Goal: Task Accomplishment & Management: Use online tool/utility

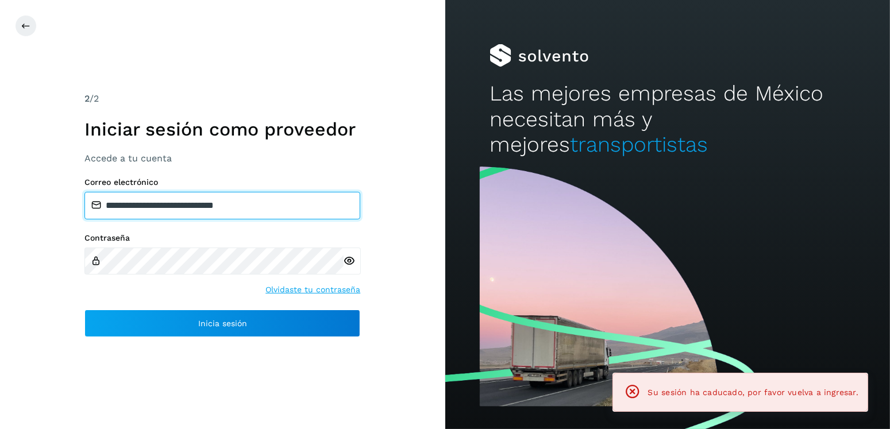
drag, startPoint x: 191, startPoint y: 208, endPoint x: 165, endPoint y: 205, distance: 25.5
click at [165, 205] on input "**********" at bounding box center [222, 206] width 276 height 28
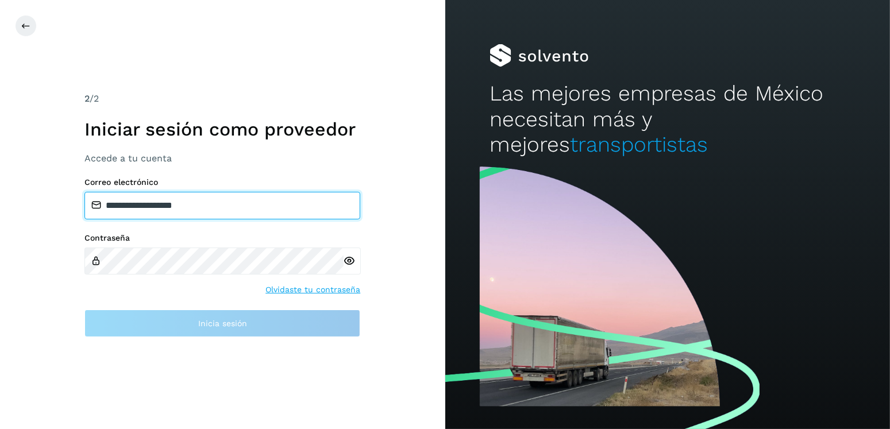
type input "**********"
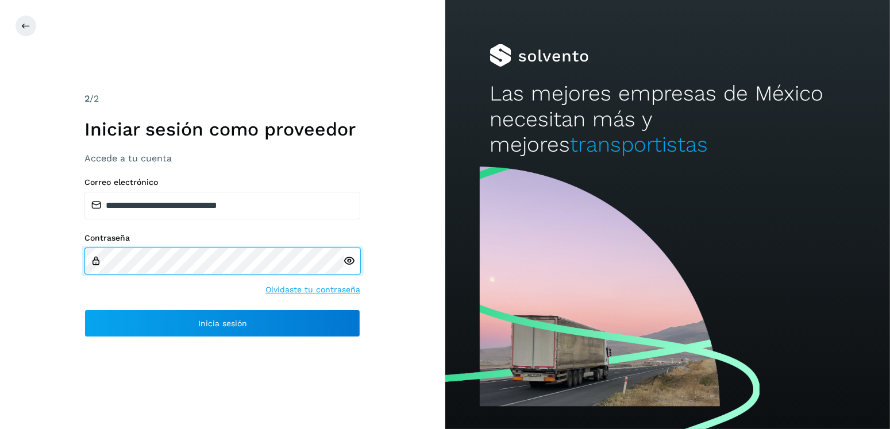
click at [95, 264] on div "Contraseña" at bounding box center [222, 253] width 276 height 41
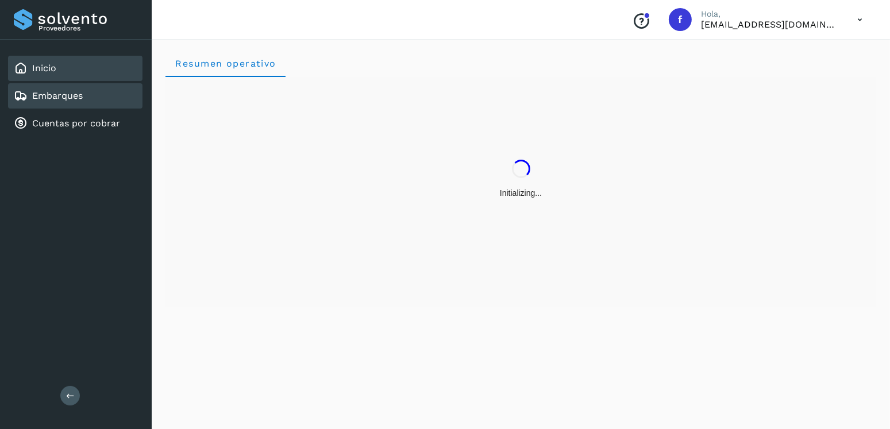
click at [83, 101] on div "Embarques" at bounding box center [75, 95] width 134 height 25
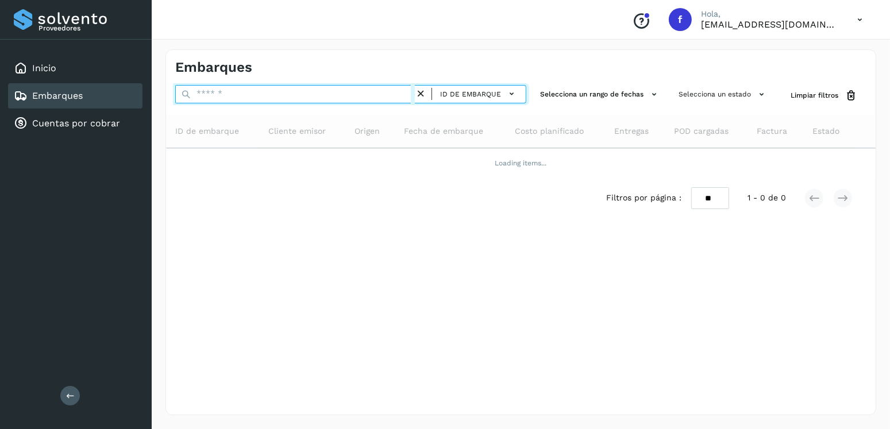
click at [264, 90] on input "text" at bounding box center [295, 94] width 240 height 18
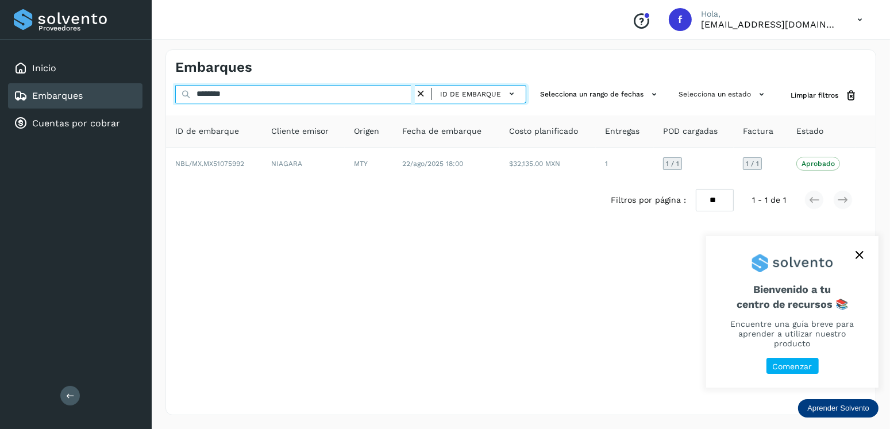
type input "********"
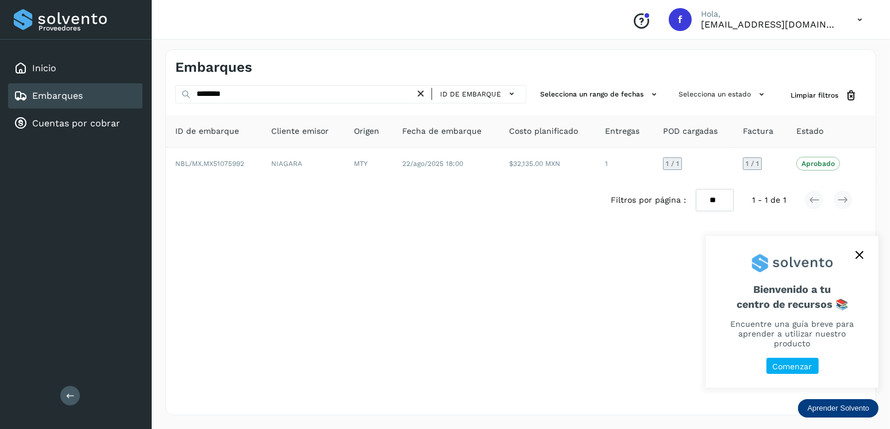
click at [474, 222] on div "Embarques ******** ID de embarque Selecciona un rango de fechas Selecciona un e…" at bounding box center [520, 232] width 711 height 366
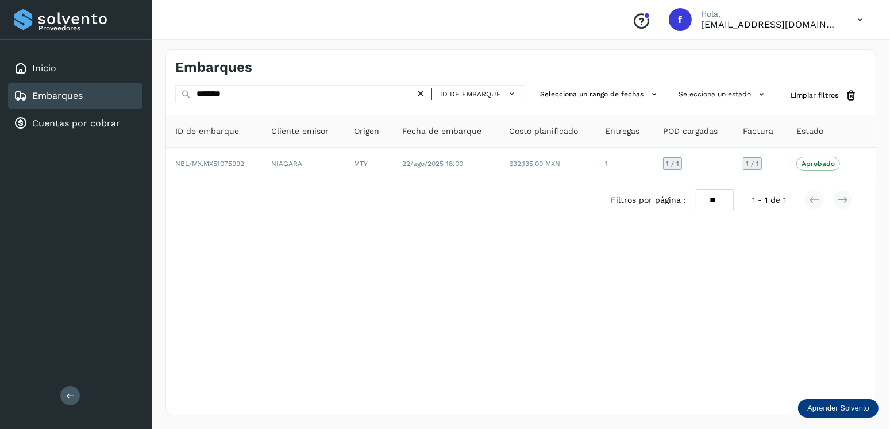
click at [419, 91] on icon at bounding box center [421, 94] width 12 height 12
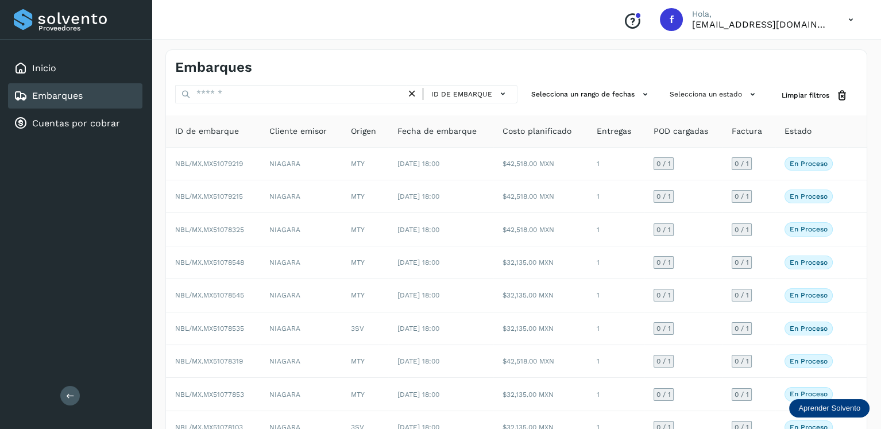
click at [416, 88] on icon at bounding box center [412, 94] width 12 height 12
click at [669, 94] on button "Selecciona un estado" at bounding box center [714, 94] width 98 height 19
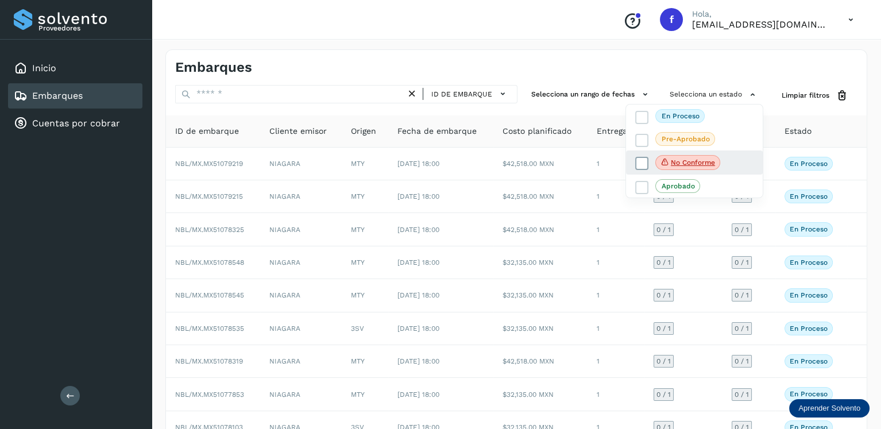
click at [649, 164] on span at bounding box center [642, 163] width 13 height 13
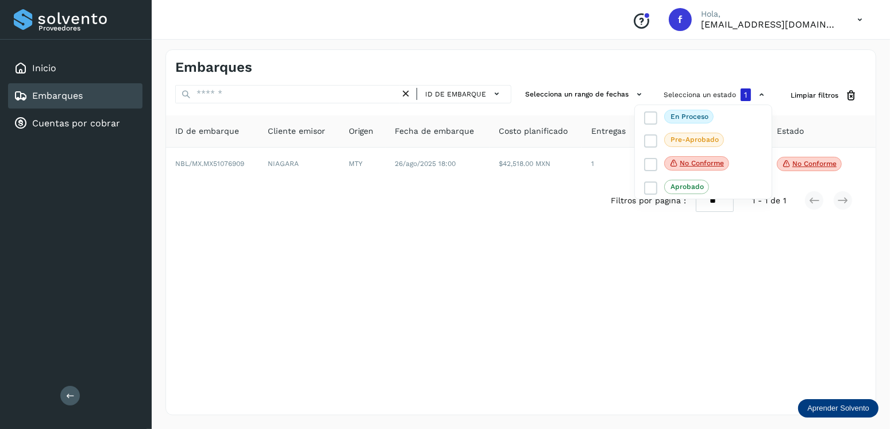
click at [449, 214] on div at bounding box center [445, 214] width 890 height 429
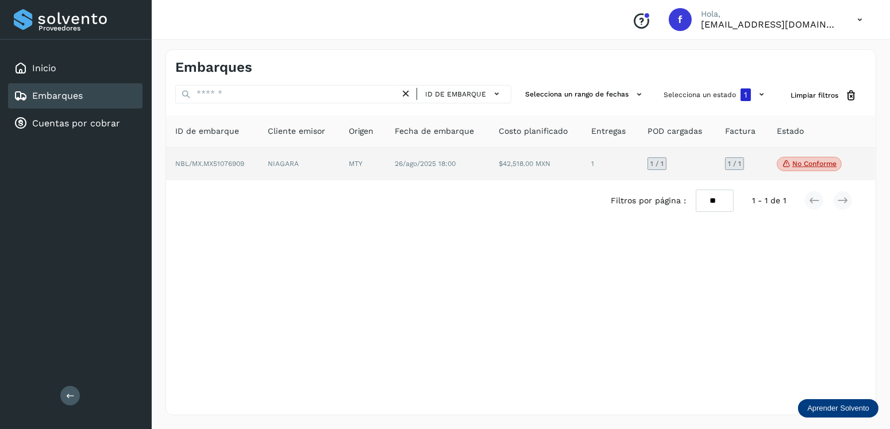
click at [791, 170] on span "No conforme" at bounding box center [809, 164] width 65 height 15
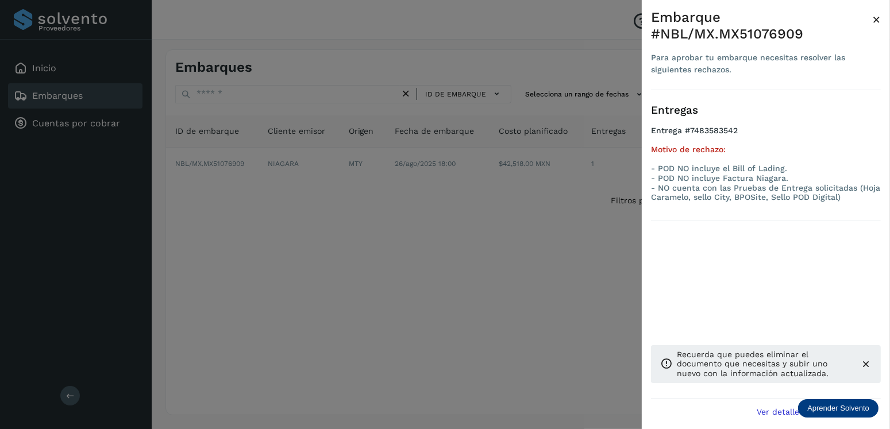
click at [324, 207] on div at bounding box center [445, 214] width 890 height 429
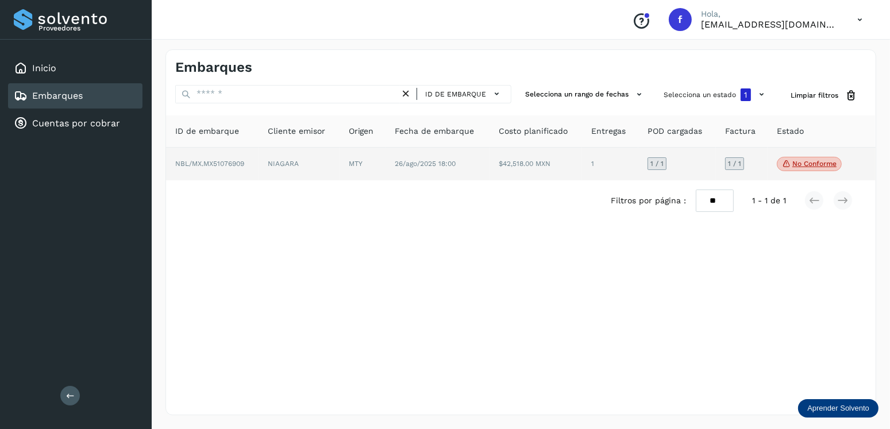
click at [393, 172] on td "26/ago/2025 18:00" at bounding box center [438, 164] width 104 height 33
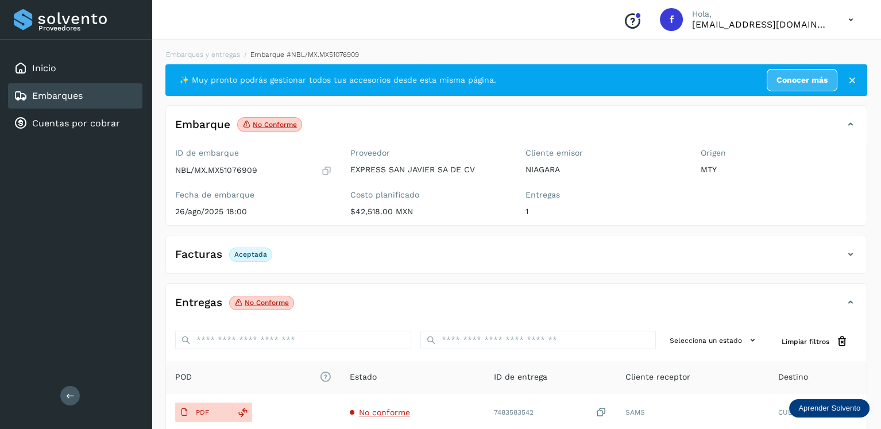
scroll to position [114, 0]
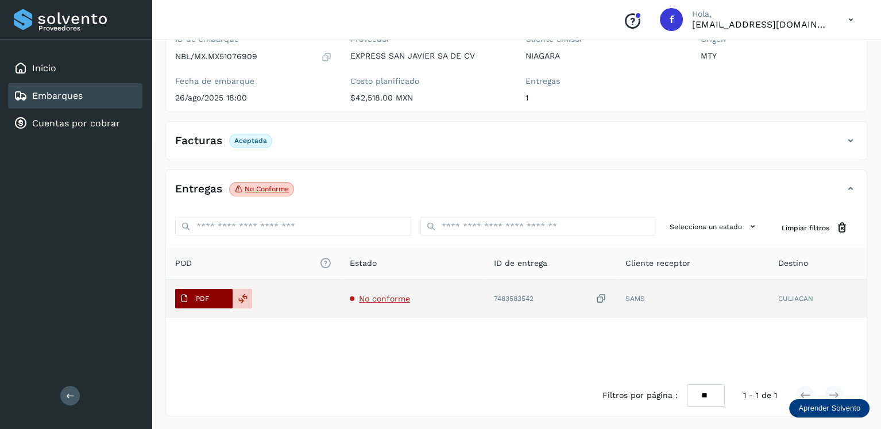
click at [202, 296] on p "PDF" at bounding box center [202, 299] width 13 height 8
click at [243, 294] on icon at bounding box center [243, 299] width 10 height 10
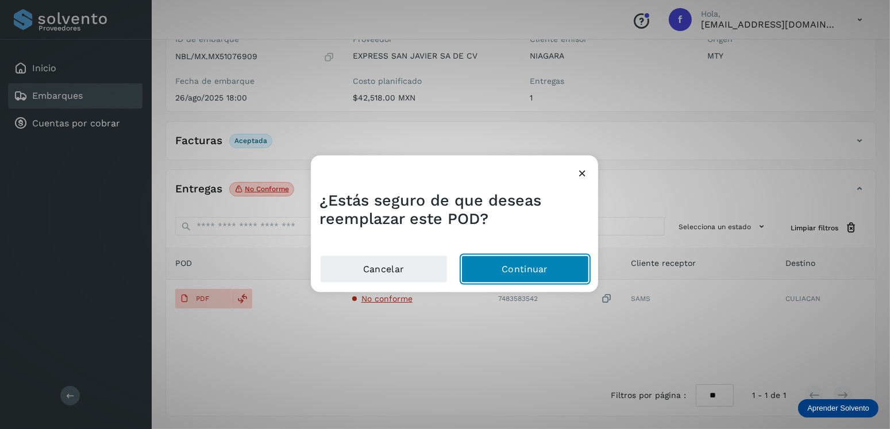
click at [488, 268] on button "Continuar" at bounding box center [525, 270] width 128 height 28
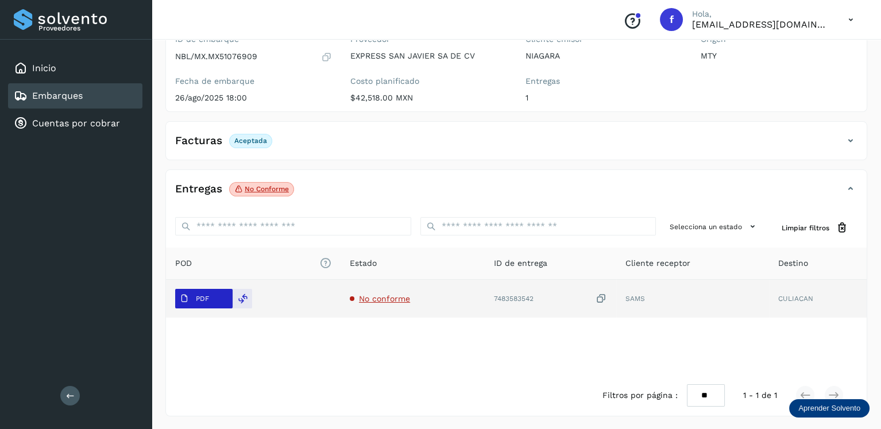
click at [203, 301] on p "PDF" at bounding box center [202, 299] width 13 height 8
click at [201, 296] on p "PDF" at bounding box center [202, 299] width 13 height 8
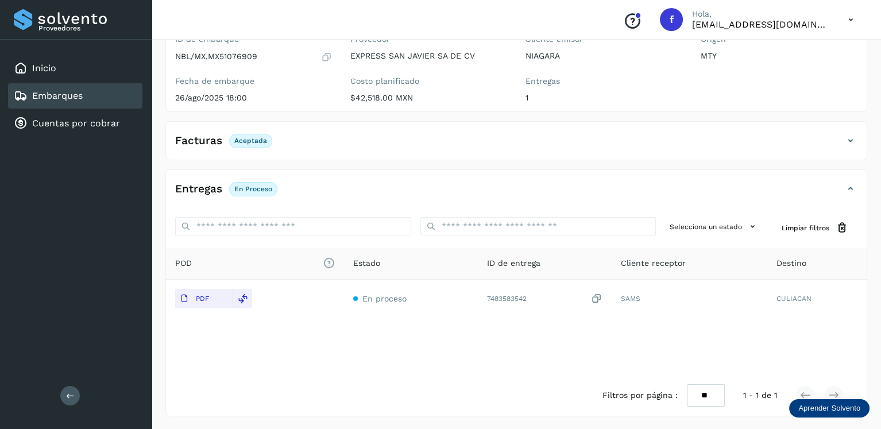
click at [121, 84] on div "Embarques" at bounding box center [75, 95] width 134 height 25
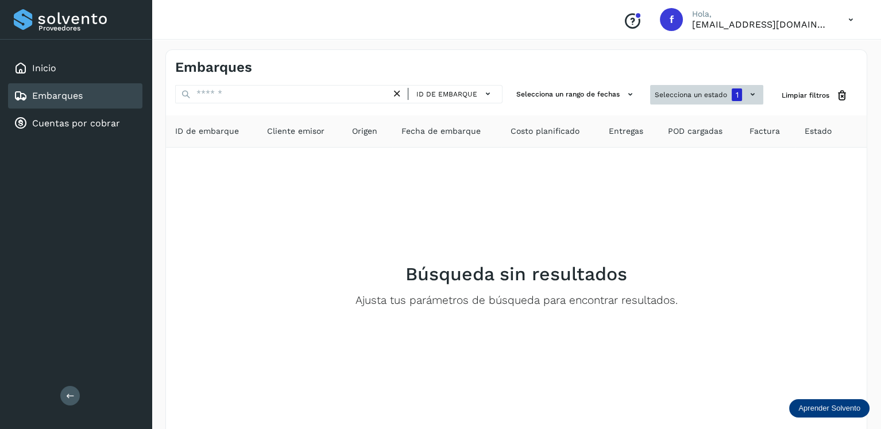
click at [680, 92] on button "Selecciona un estado 1" at bounding box center [706, 95] width 113 height 20
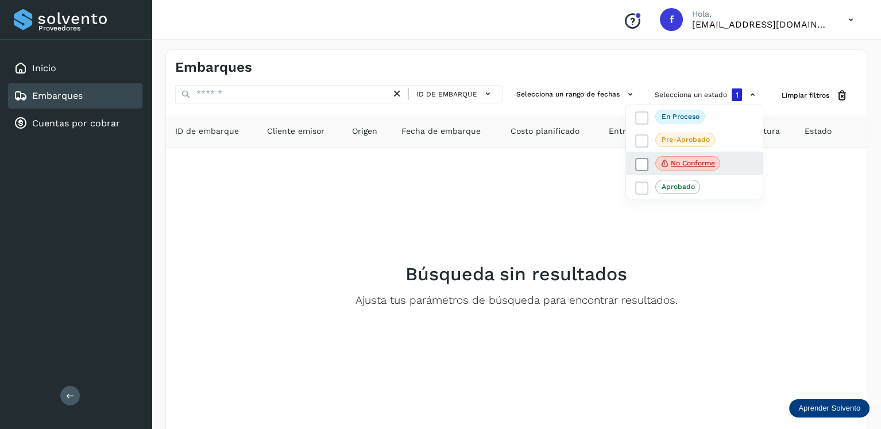
click at [644, 163] on icon at bounding box center [642, 164] width 11 height 11
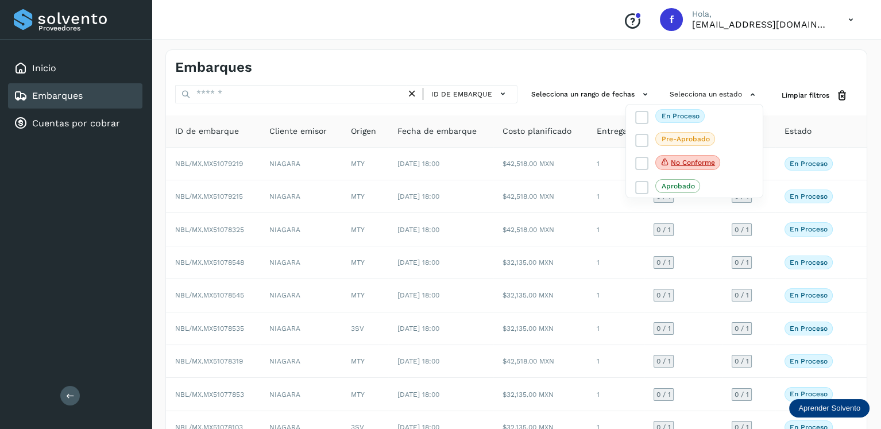
click at [534, 176] on div at bounding box center [440, 214] width 881 height 429
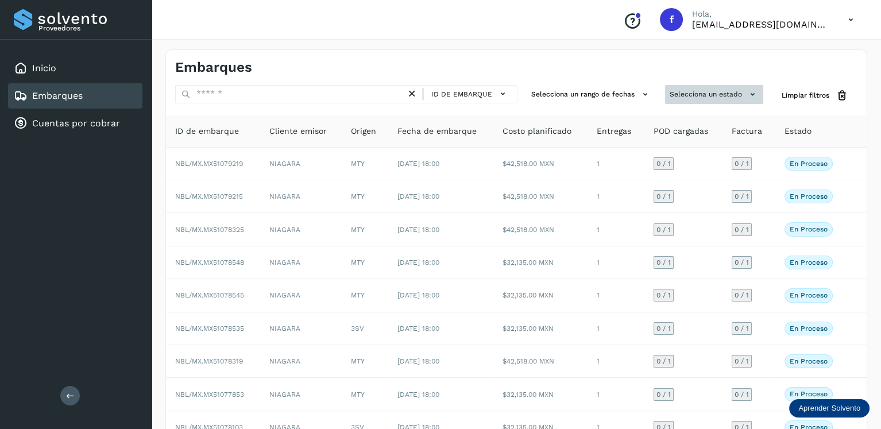
click at [713, 94] on button "Selecciona un estado" at bounding box center [714, 94] width 98 height 19
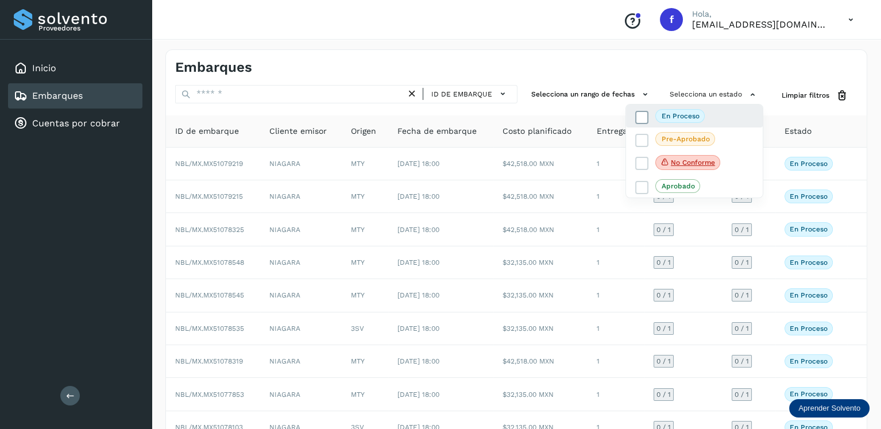
click at [643, 115] on icon at bounding box center [642, 116] width 11 height 11
click at [530, 72] on div at bounding box center [440, 214] width 881 height 429
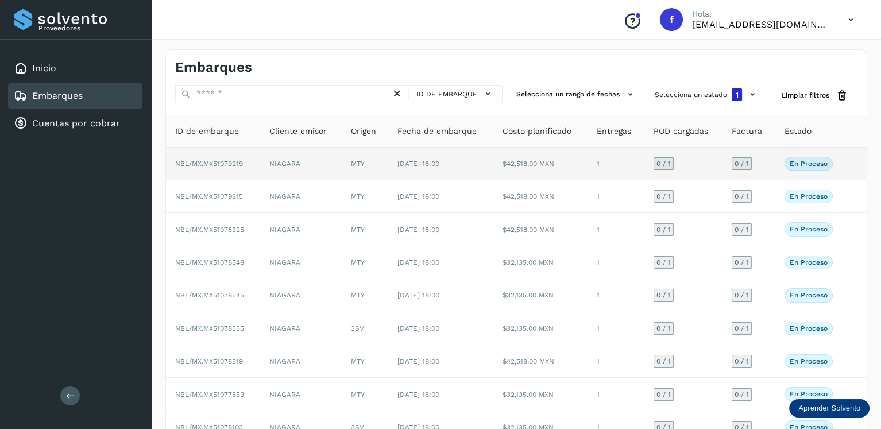
scroll to position [98, 0]
